Goal: Task Accomplishment & Management: Manage account settings

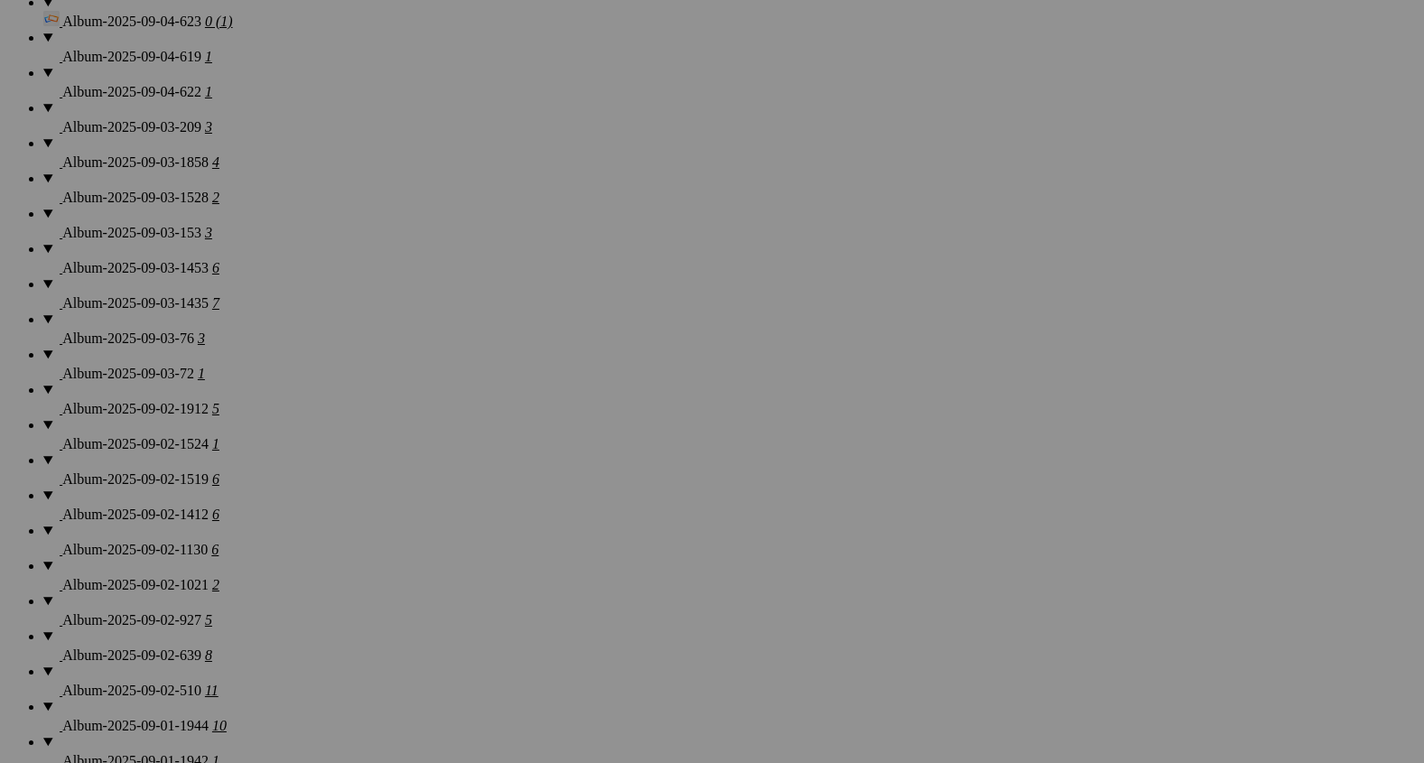
scroll to position [1457, 0]
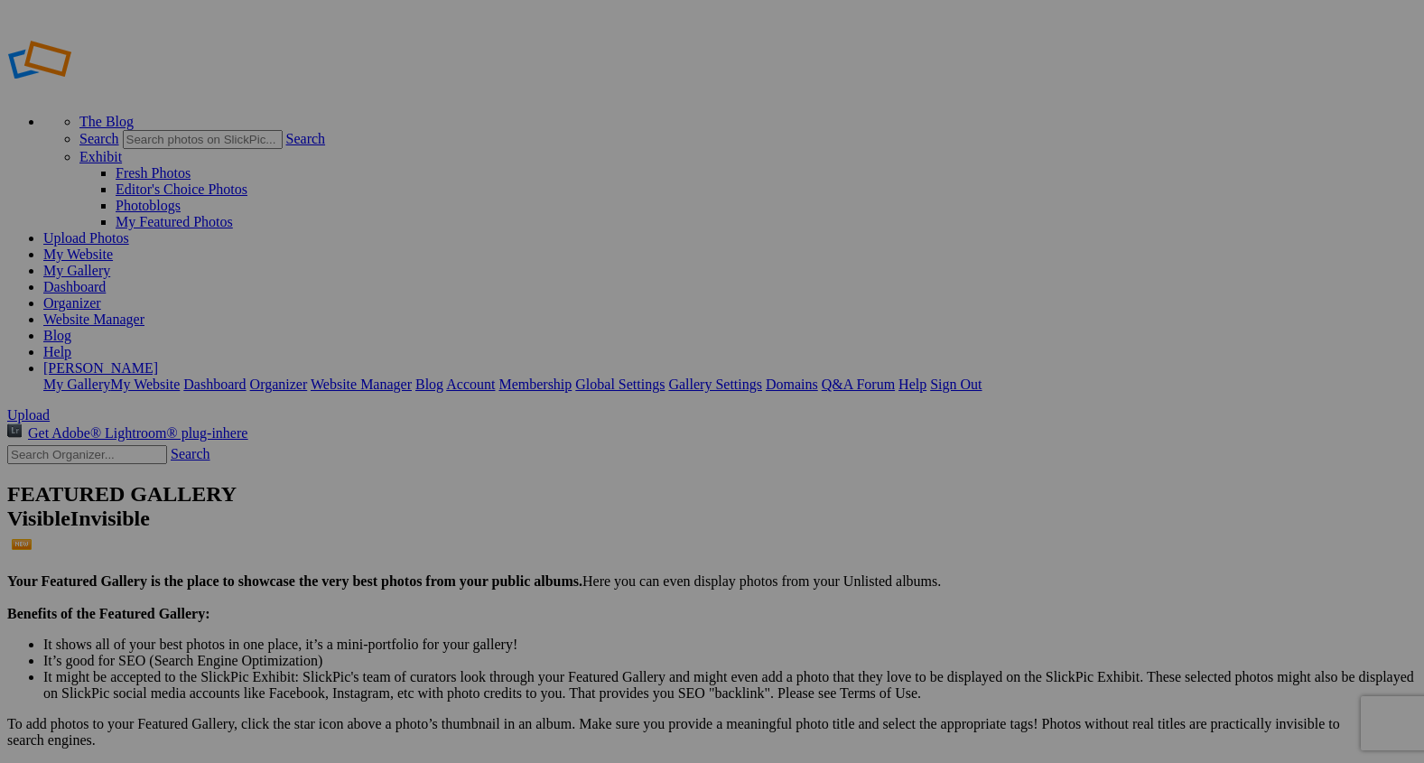
type input "G"
type input "The Rainbow"
